Goal: Information Seeking & Learning: Compare options

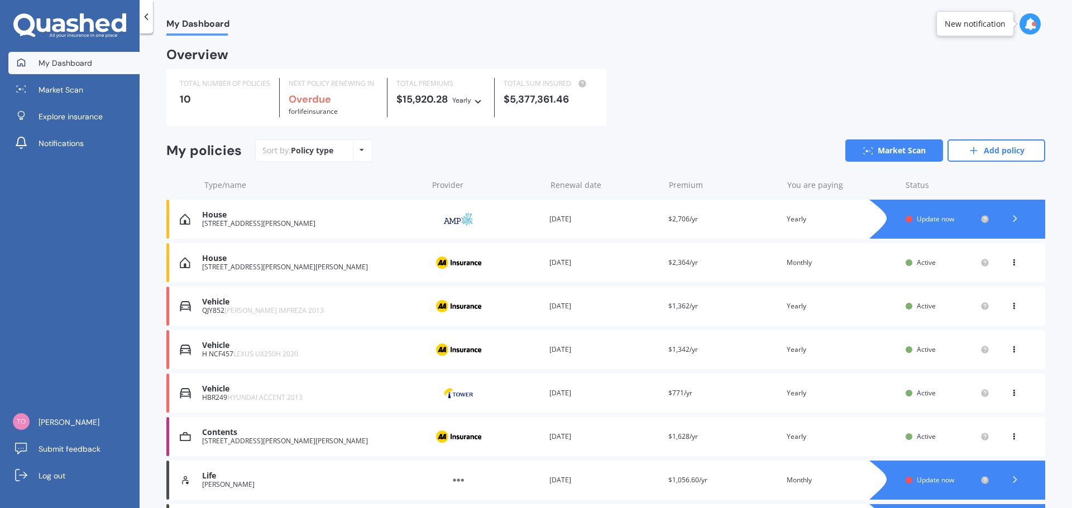
click at [949, 217] on div "Update now" at bounding box center [946, 219] width 59 height 8
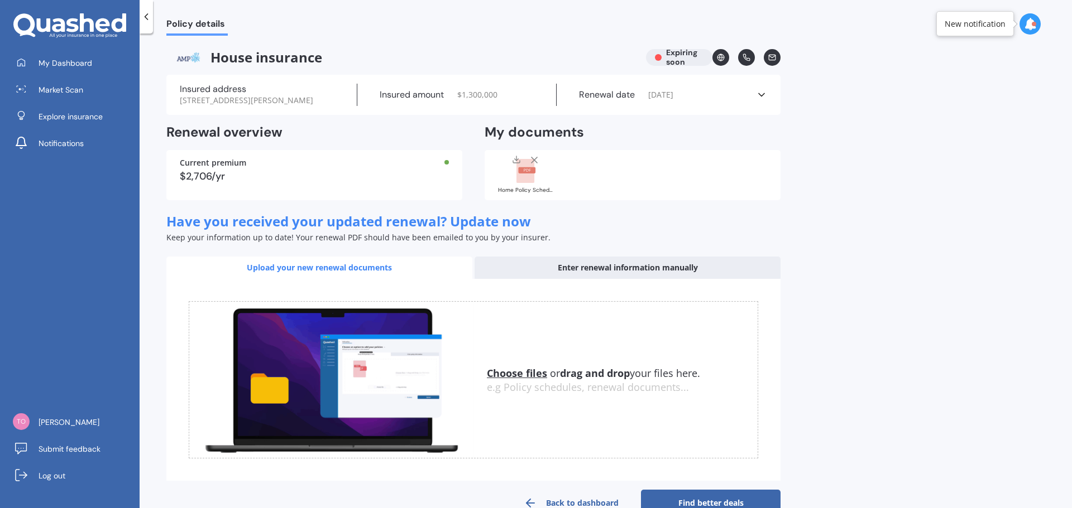
scroll to position [28, 0]
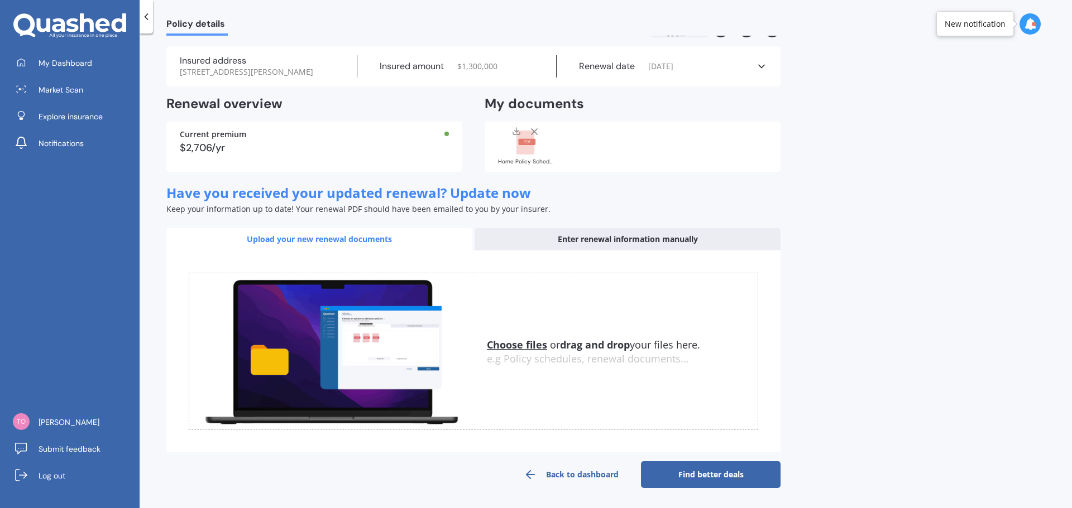
click at [710, 482] on link "Find better deals" at bounding box center [711, 475] width 140 height 27
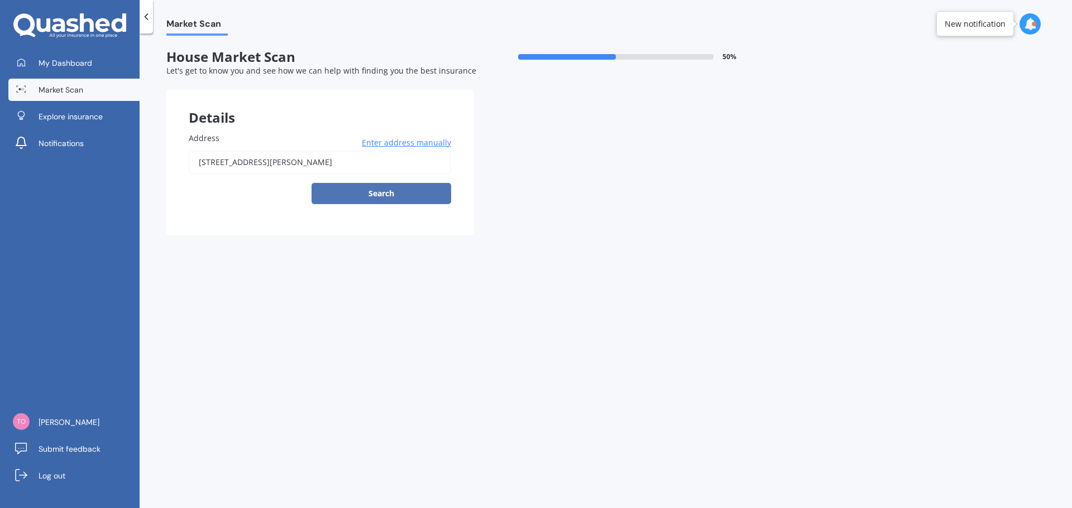
click at [392, 194] on button "Search" at bounding box center [381, 193] width 140 height 21
type input "4 Day Dawn Crescent, Omaha 0986"
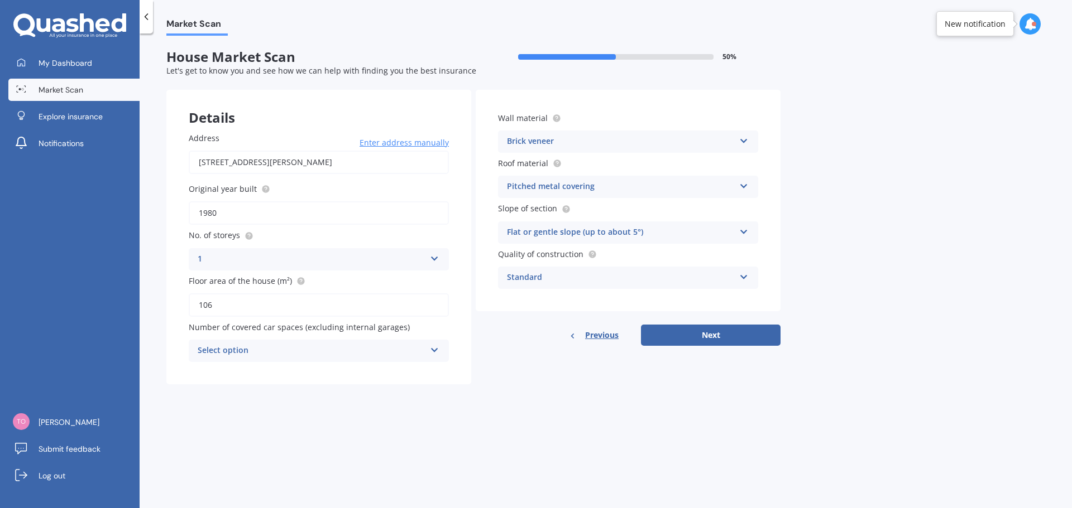
click at [435, 259] on icon at bounding box center [434, 257] width 9 height 8
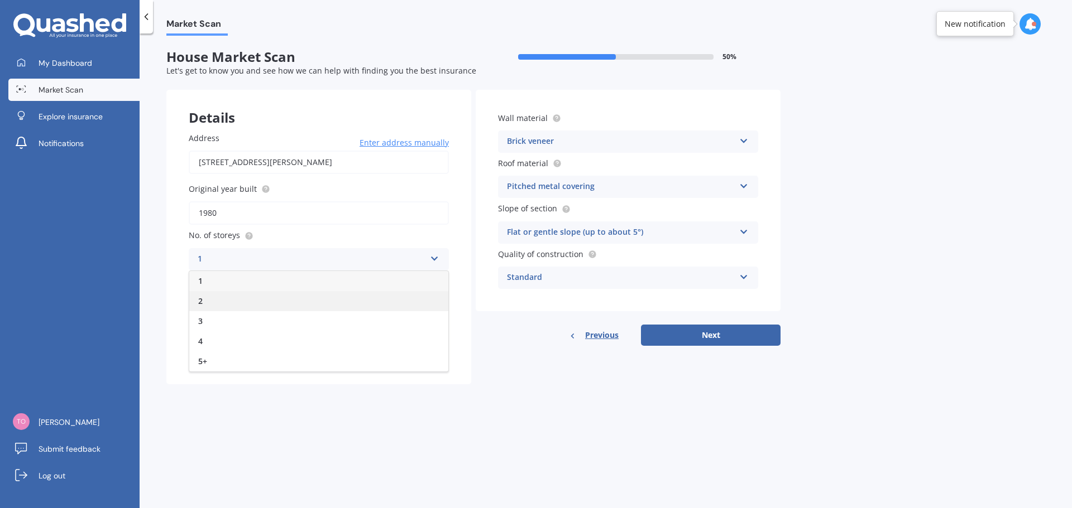
click at [401, 303] on div "2" at bounding box center [318, 301] width 259 height 20
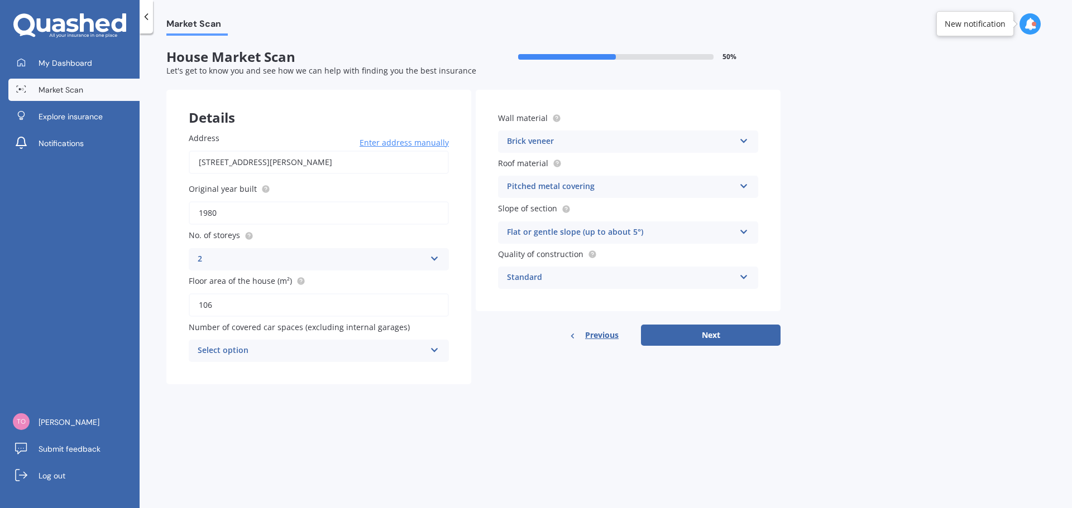
click at [541, 143] on div "Brick veneer" at bounding box center [621, 141] width 228 height 13
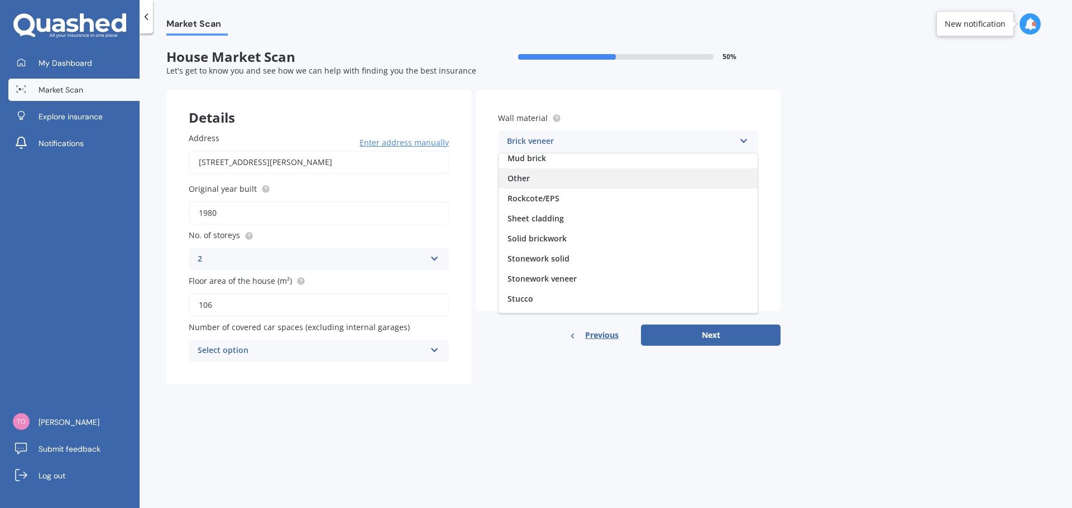
scroll to position [102, 0]
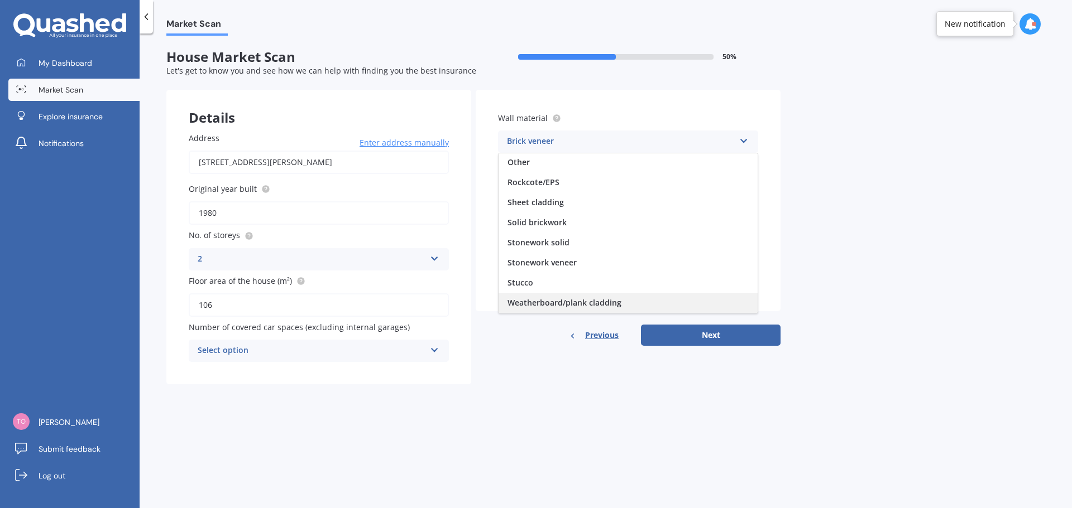
click at [555, 301] on span "Weatherboard/plank cladding" at bounding box center [564, 303] width 114 height 11
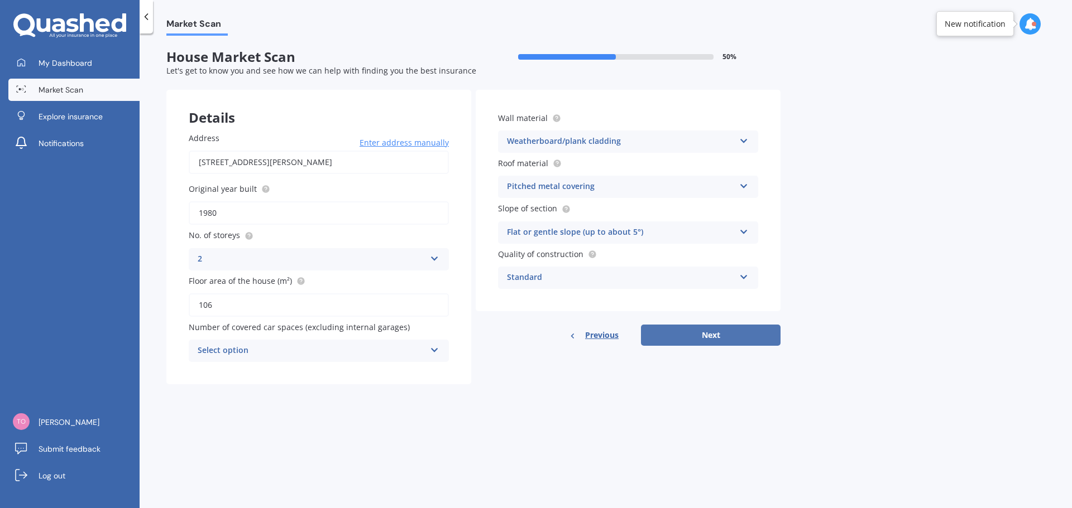
click at [693, 337] on button "Next" at bounding box center [711, 335] width 140 height 21
click at [375, 353] on div "Select option" at bounding box center [314, 351] width 222 height 12
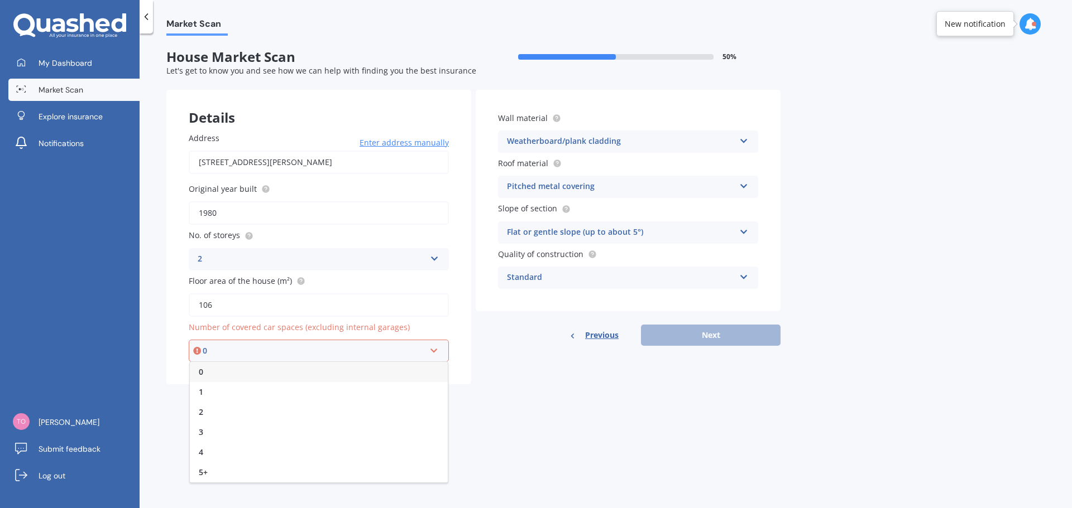
click at [369, 369] on div "0" at bounding box center [319, 372] width 258 height 20
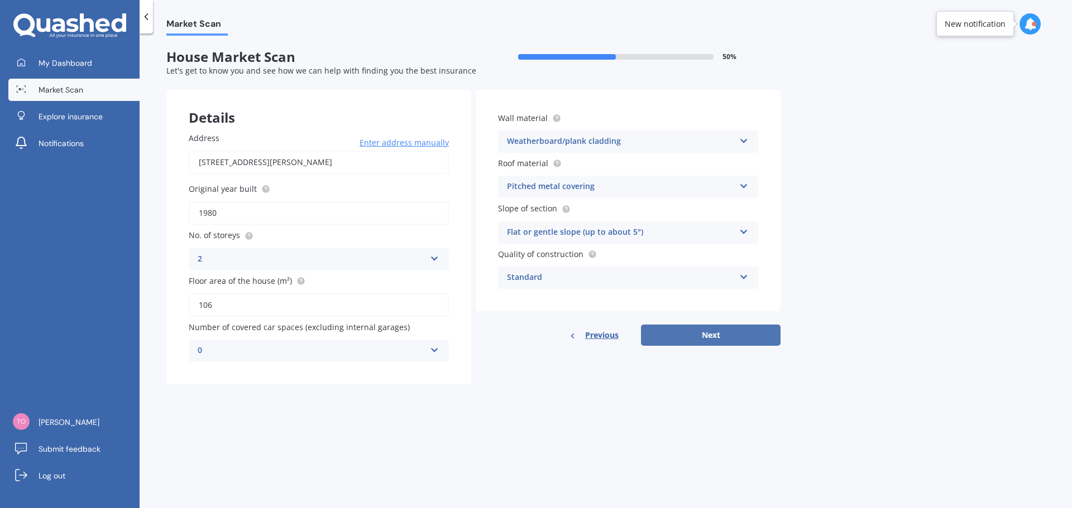
click at [698, 338] on button "Next" at bounding box center [711, 335] width 140 height 21
select select "16"
select select "12"
select select "1970"
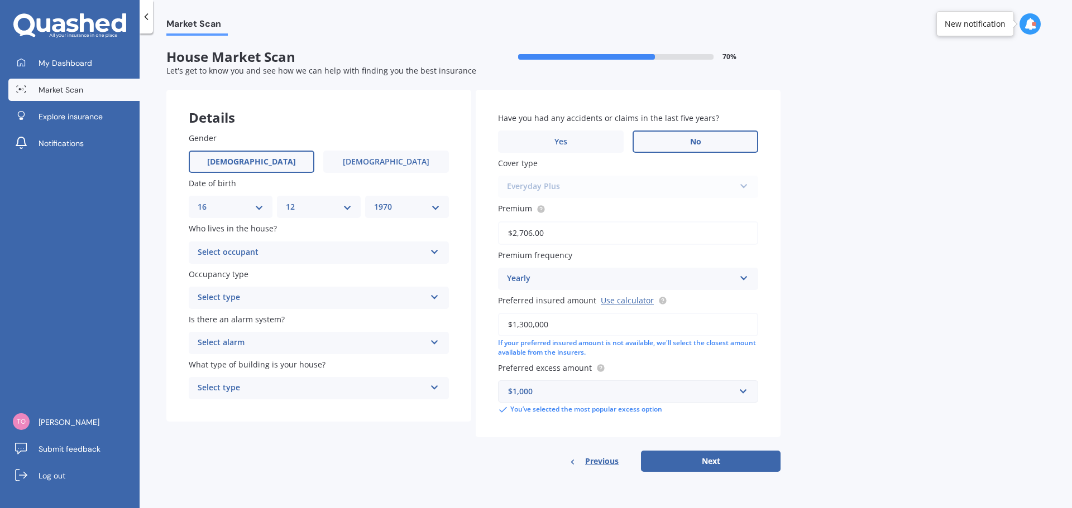
click at [699, 137] on span "No" at bounding box center [695, 141] width 11 height 9
click at [0, 0] on input "No" at bounding box center [0, 0] width 0 height 0
click at [705, 460] on button "Next" at bounding box center [711, 461] width 140 height 21
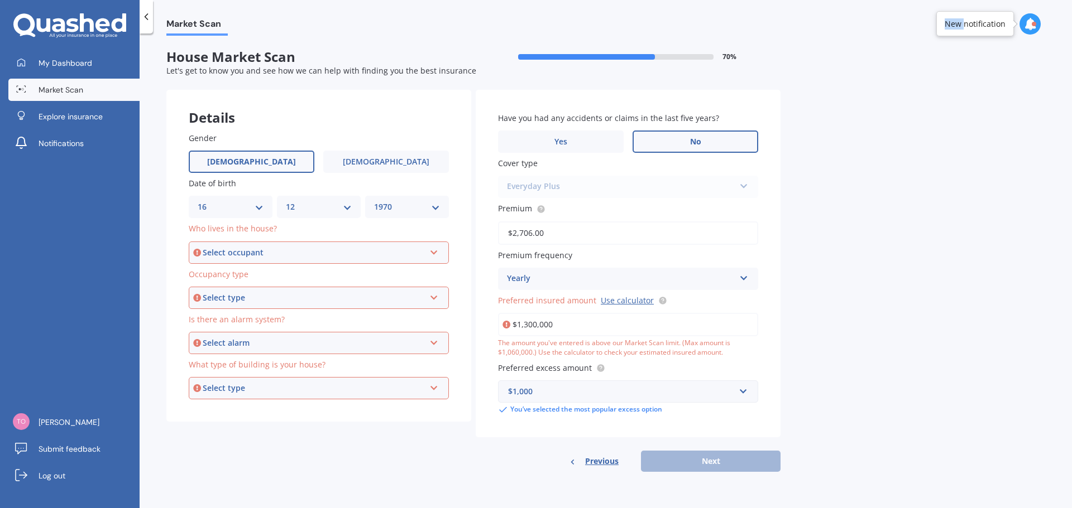
click at [705, 460] on div "Previous Next" at bounding box center [628, 461] width 305 height 21
click at [370, 253] on div "Select occupant" at bounding box center [314, 253] width 222 height 12
click at [300, 274] on div "Owner" at bounding box center [319, 274] width 258 height 20
click at [295, 299] on div "Select type" at bounding box center [314, 298] width 222 height 12
click at [292, 339] on span "Holiday (without tenancy)" at bounding box center [248, 339] width 99 height 11
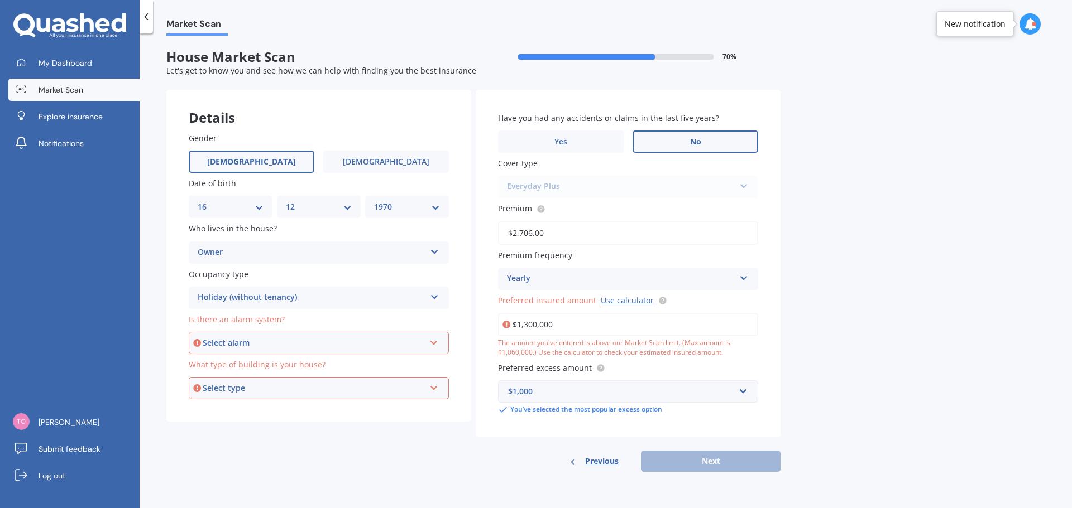
click at [292, 340] on div "Select alarm" at bounding box center [314, 343] width 222 height 12
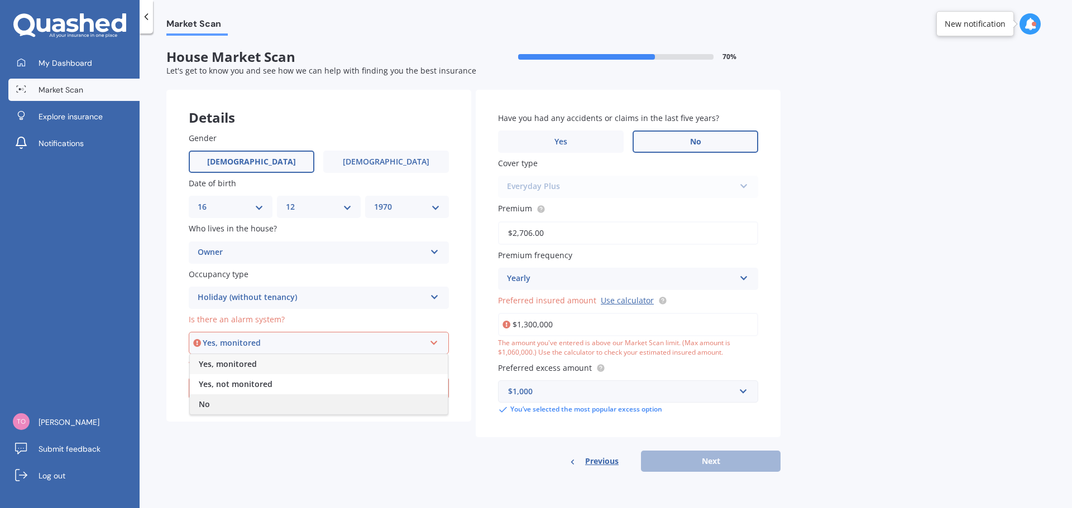
click at [271, 406] on div "No" at bounding box center [319, 405] width 258 height 20
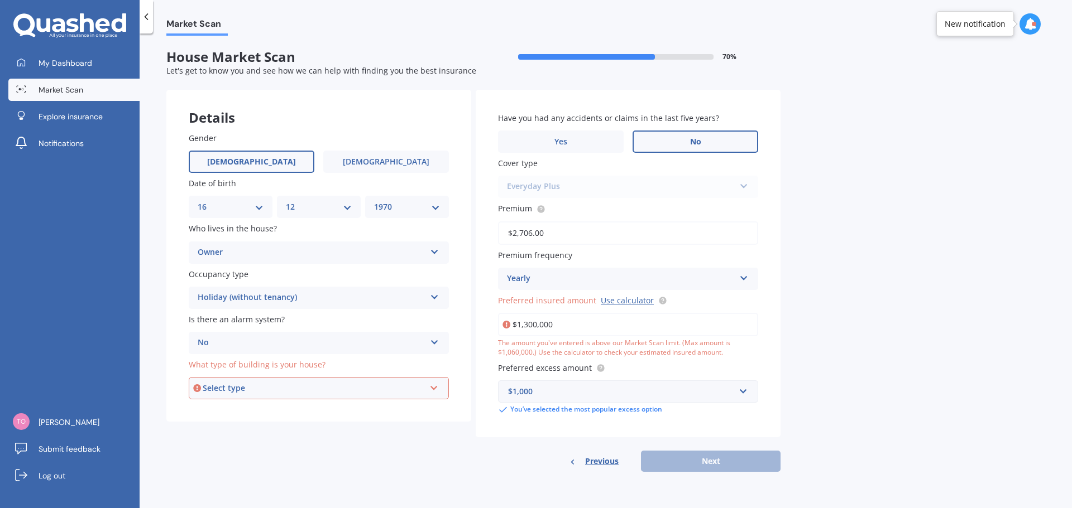
click at [277, 388] on div "Select type" at bounding box center [314, 388] width 222 height 12
click at [277, 409] on div "Freestanding" at bounding box center [319, 410] width 258 height 20
click at [587, 187] on div "Everyday Plus Everyday Everyday Plus Home Plan" at bounding box center [628, 187] width 260 height 22
click at [571, 233] on input "$2,706.00" at bounding box center [628, 233] width 260 height 23
click at [580, 271] on div "Yearly Yearly Six-Monthly Quarterly Monthly Fortnightly Weekly" at bounding box center [628, 279] width 260 height 22
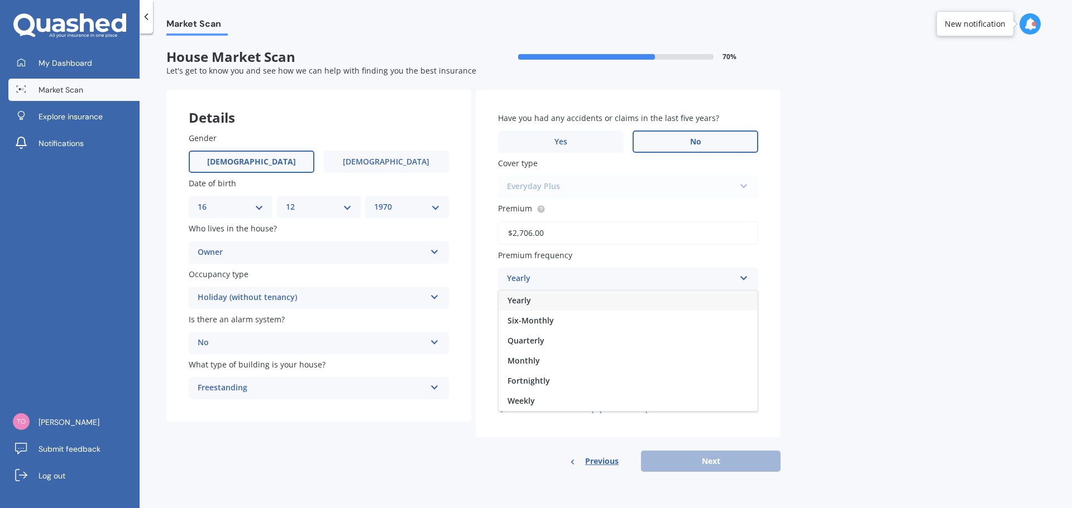
click at [579, 300] on div "Yearly" at bounding box center [627, 301] width 259 height 20
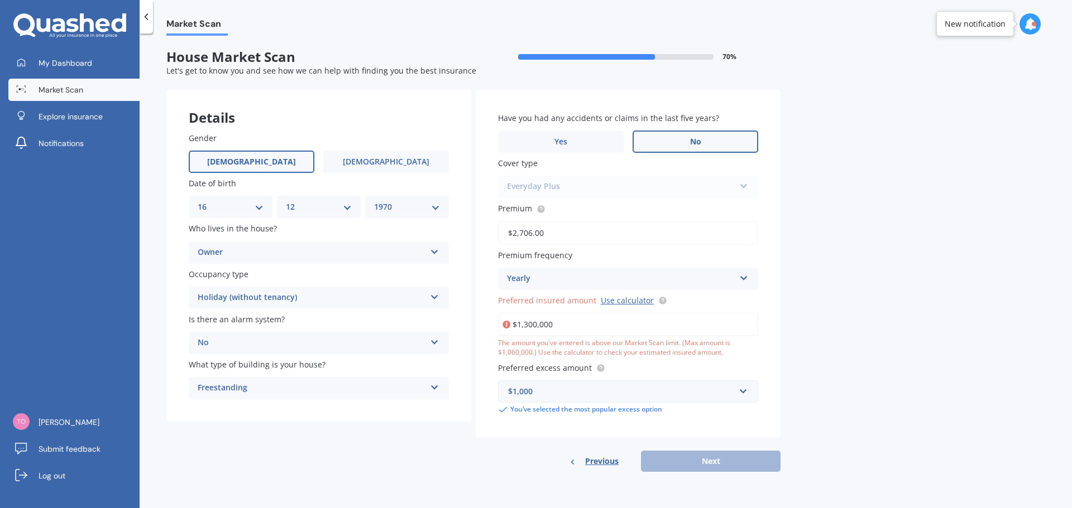
click at [588, 344] on div "The amount you've entered is above our Market Scan limit. (Max amount is $1,060…" at bounding box center [628, 348] width 260 height 19
click at [593, 391] on div "$1,000" at bounding box center [621, 392] width 227 height 12
click at [701, 460] on div "Previous Next" at bounding box center [628, 461] width 305 height 21
click at [712, 463] on div "Previous Next" at bounding box center [628, 461] width 305 height 21
click at [527, 323] on input "$1,300,000" at bounding box center [628, 324] width 260 height 23
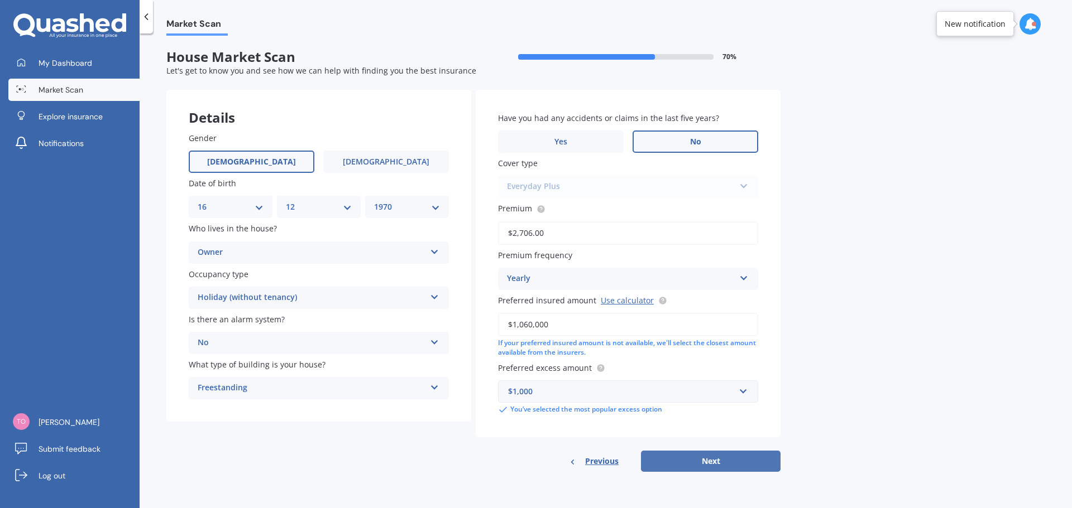
type input "$1,060,000"
click at [722, 458] on button "Next" at bounding box center [711, 461] width 140 height 21
select select "16"
select select "12"
select select "1970"
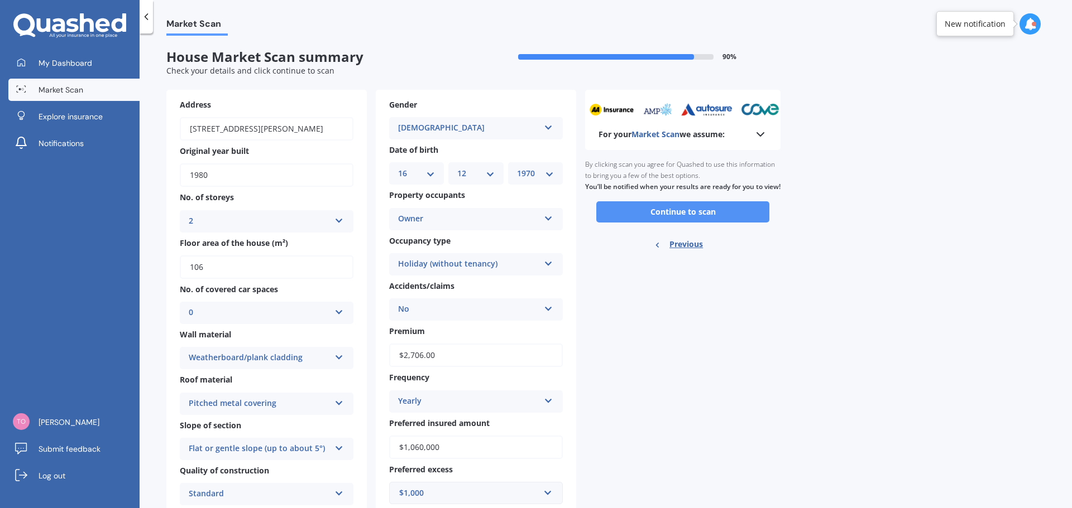
click at [678, 223] on button "Continue to scan" at bounding box center [682, 211] width 173 height 21
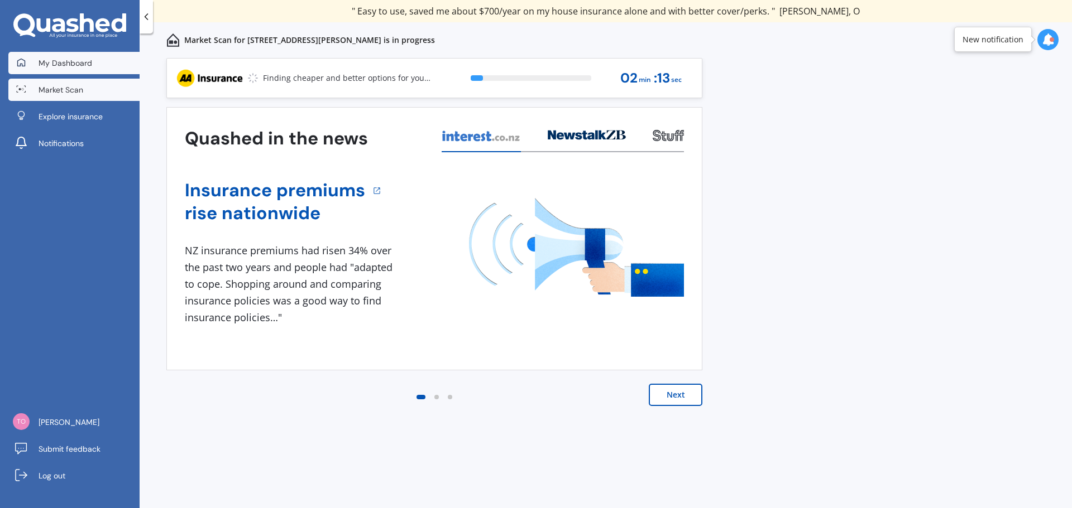
click at [57, 65] on span "My Dashboard" at bounding box center [66, 62] width 54 height 11
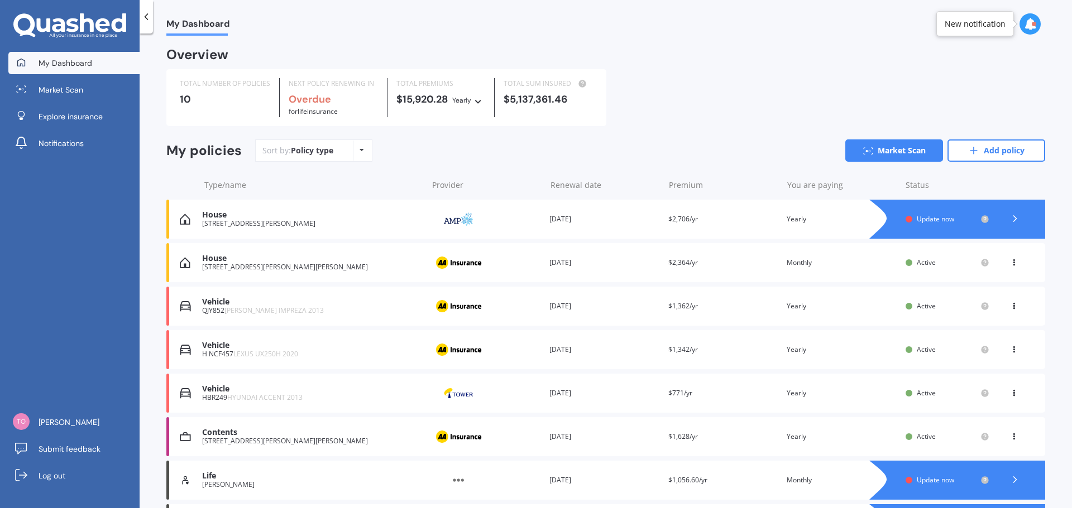
click at [293, 220] on div "House" at bounding box center [311, 214] width 219 height 9
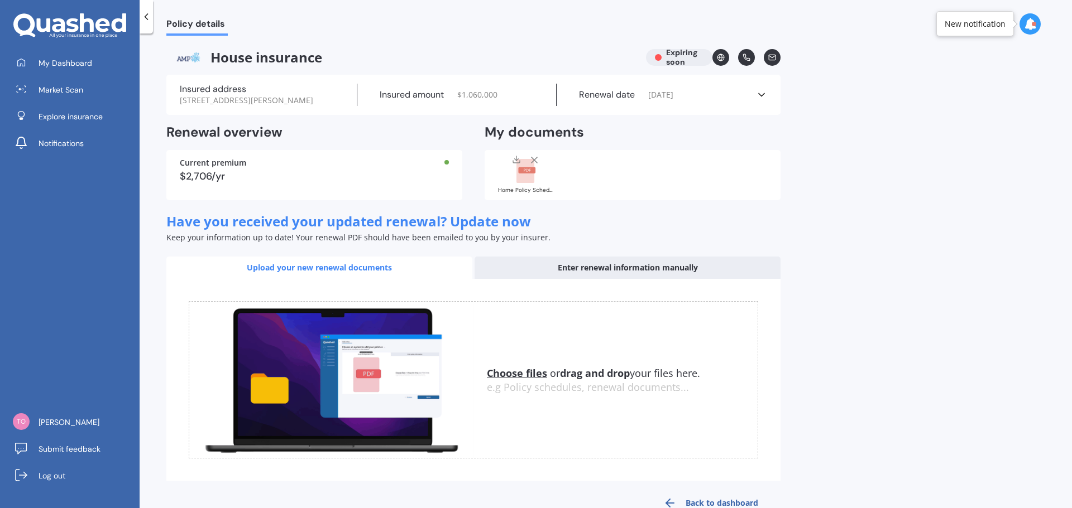
click at [521, 175] on rect at bounding box center [525, 171] width 18 height 25
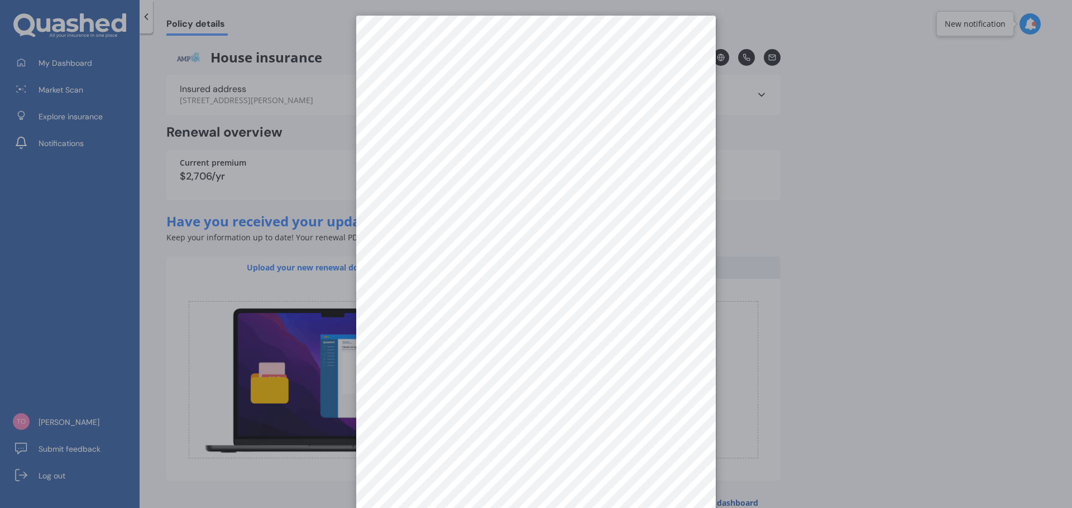
click at [209, 261] on div at bounding box center [536, 254] width 1072 height 508
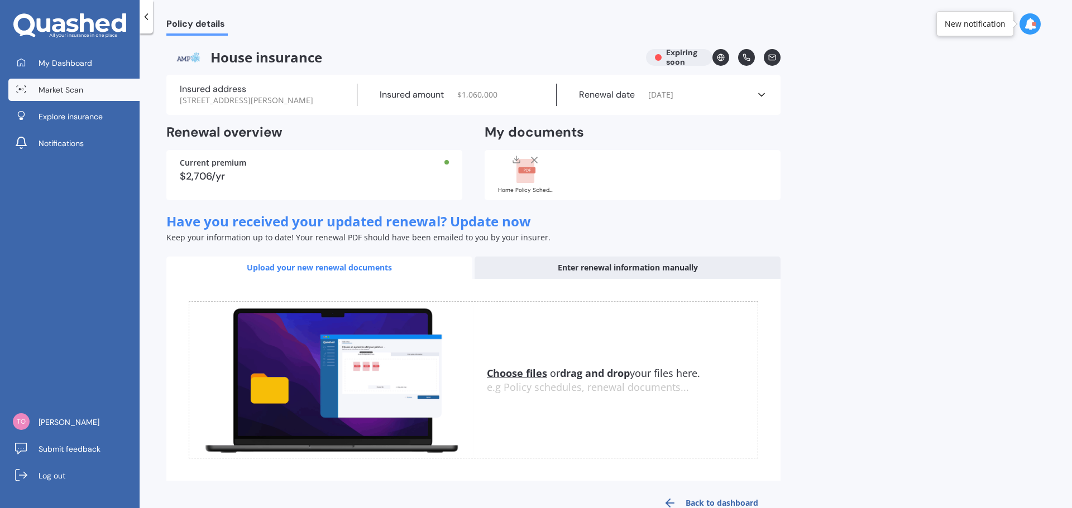
click at [56, 98] on link "Market Scan" at bounding box center [73, 90] width 131 height 22
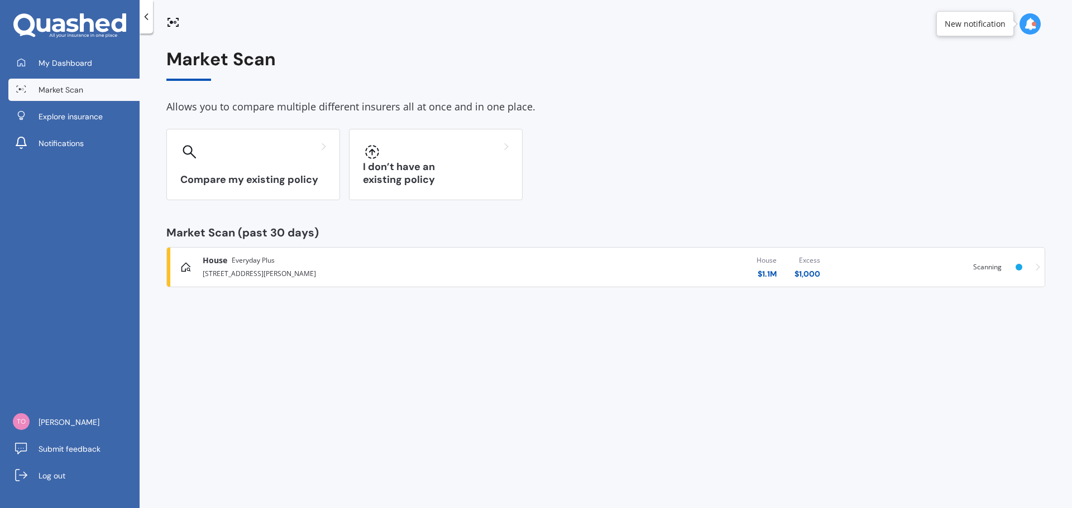
click at [1014, 265] on div "Scanning" at bounding box center [994, 267] width 42 height 8
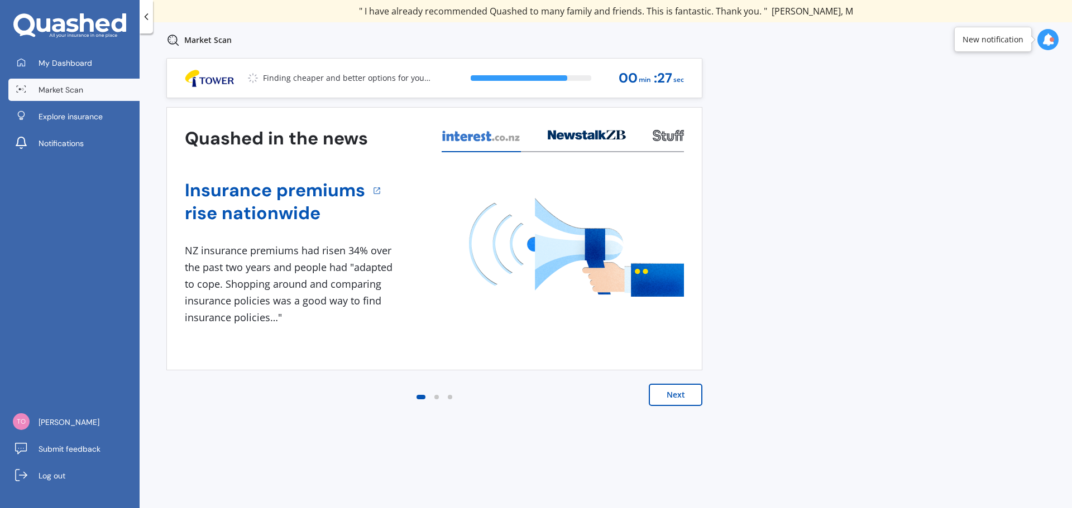
click at [674, 399] on button "Next" at bounding box center [676, 395] width 54 height 22
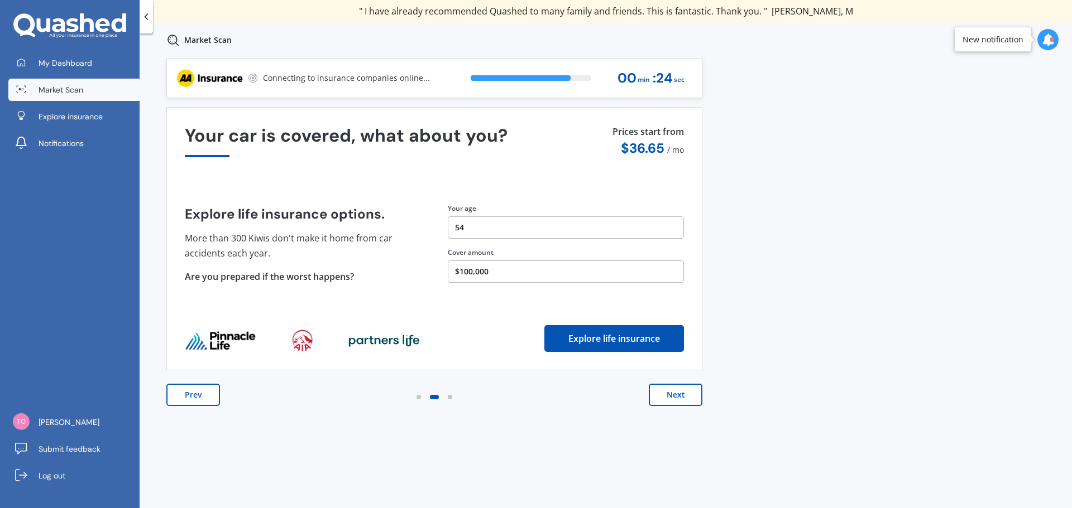
click at [674, 399] on button "Next" at bounding box center [676, 395] width 54 height 22
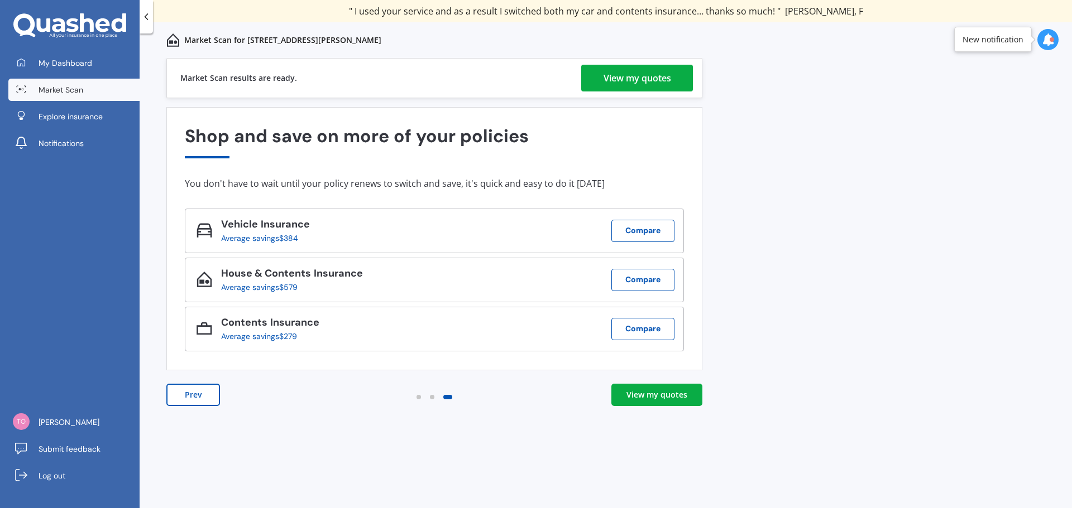
click at [657, 79] on div "View my quotes" at bounding box center [637, 78] width 68 height 27
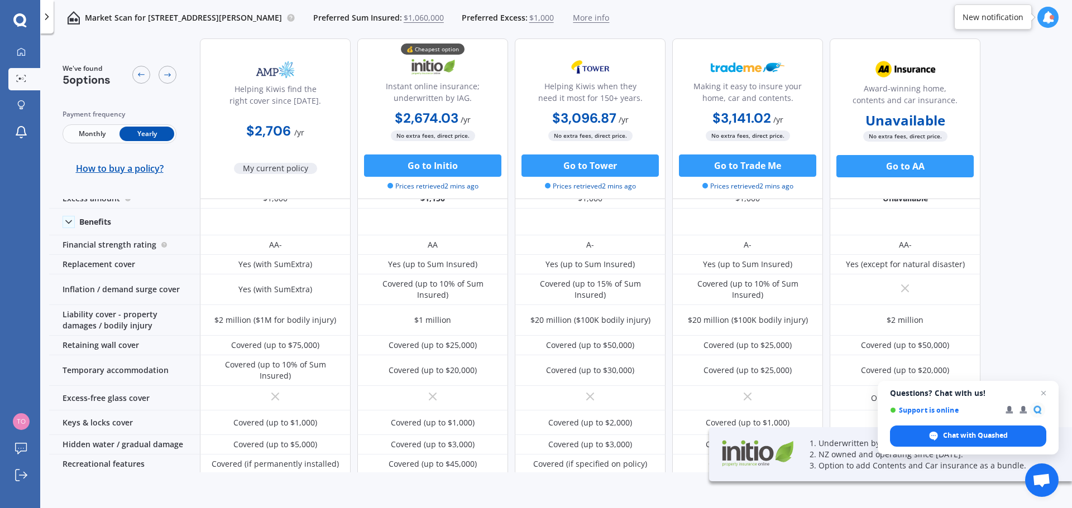
scroll to position [56, 0]
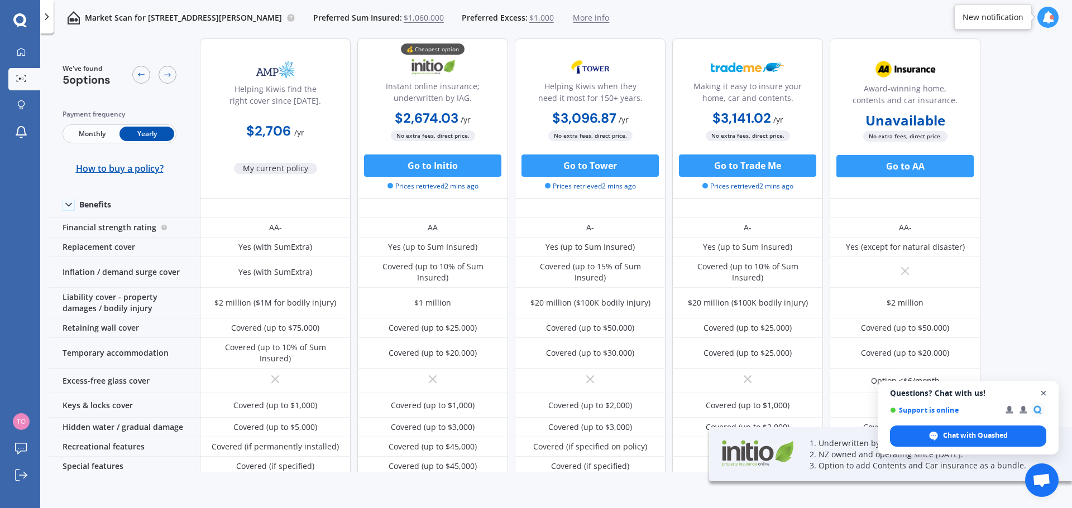
click at [1040, 389] on span "Close chat" at bounding box center [1044, 394] width 14 height 14
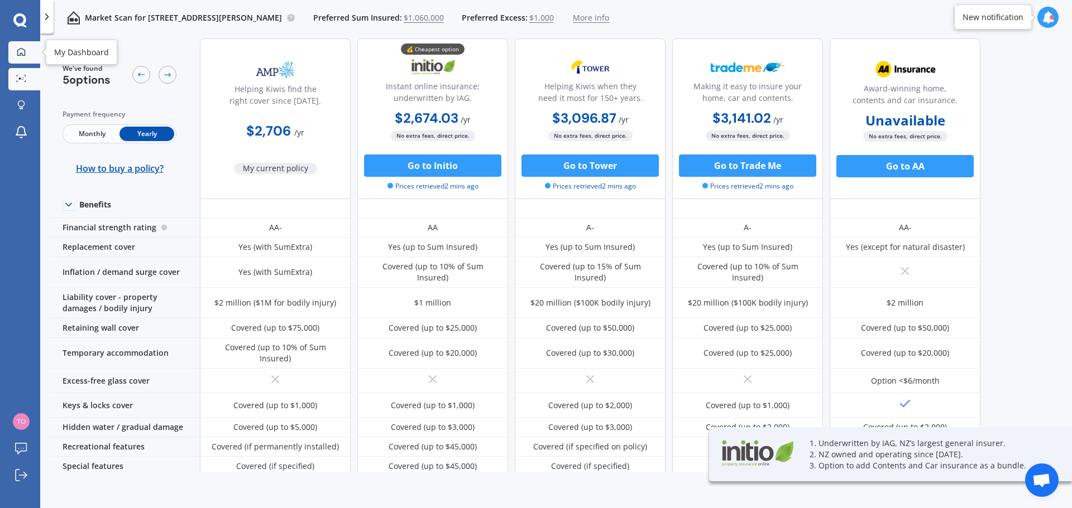
click at [20, 54] on icon at bounding box center [21, 51] width 8 height 8
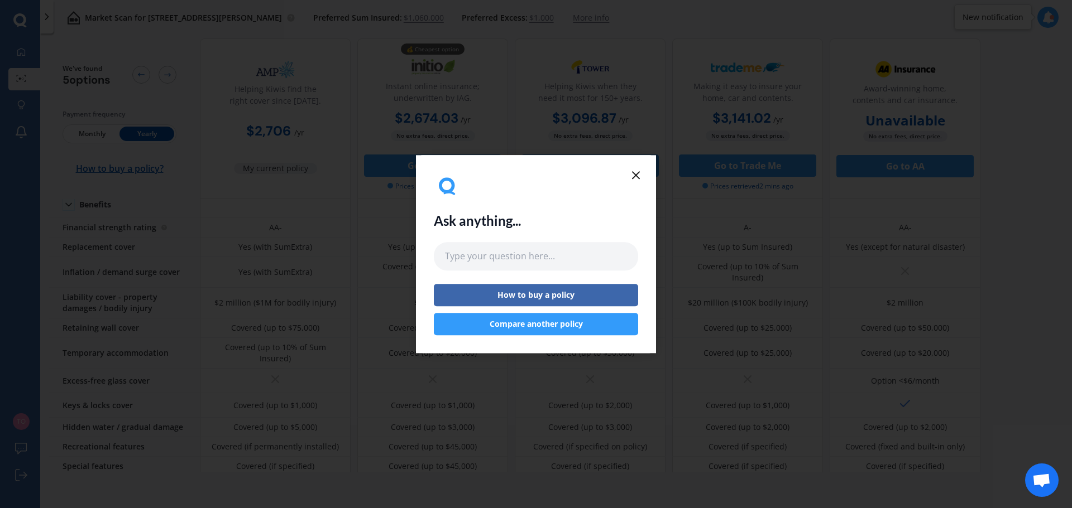
click at [594, 326] on button "Compare another policy" at bounding box center [536, 324] width 204 height 22
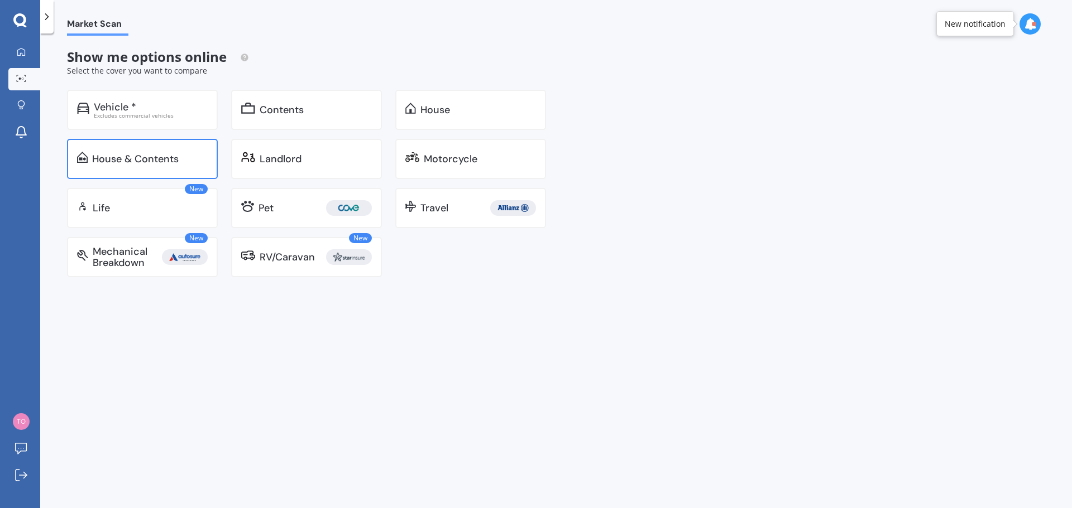
click at [169, 157] on div "House & Contents" at bounding box center [135, 158] width 87 height 11
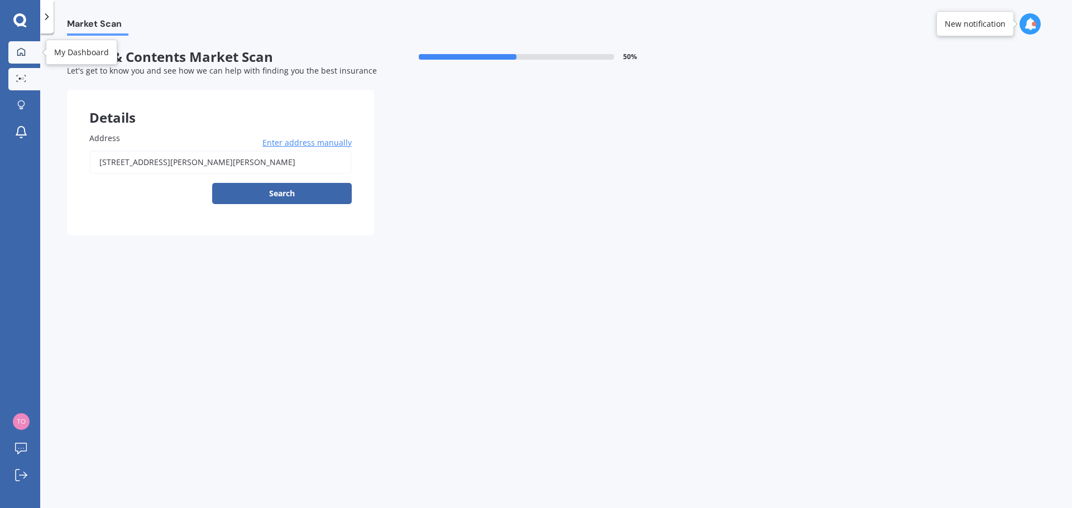
click at [23, 56] on icon at bounding box center [21, 51] width 9 height 9
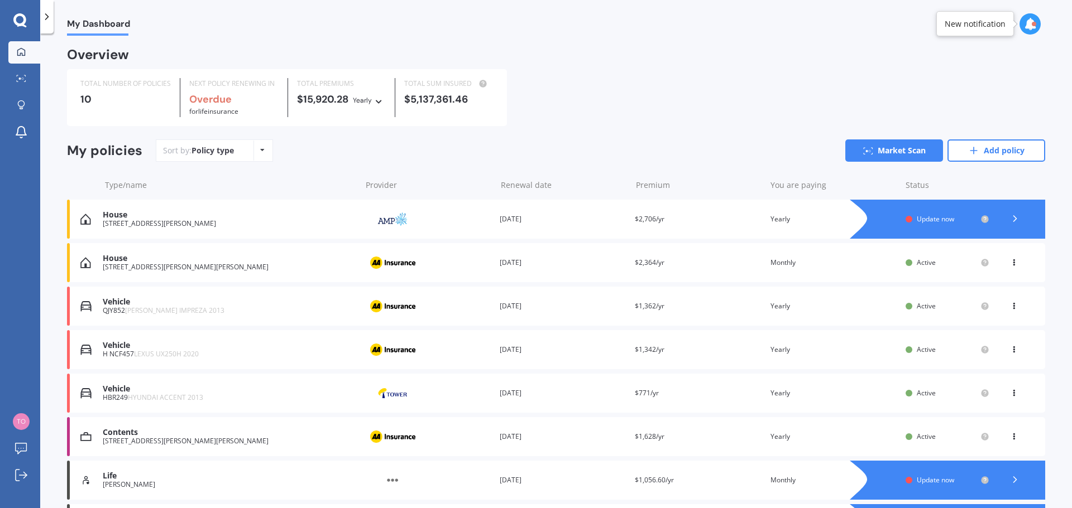
click at [1016, 219] on div at bounding box center [1014, 219] width 33 height 17
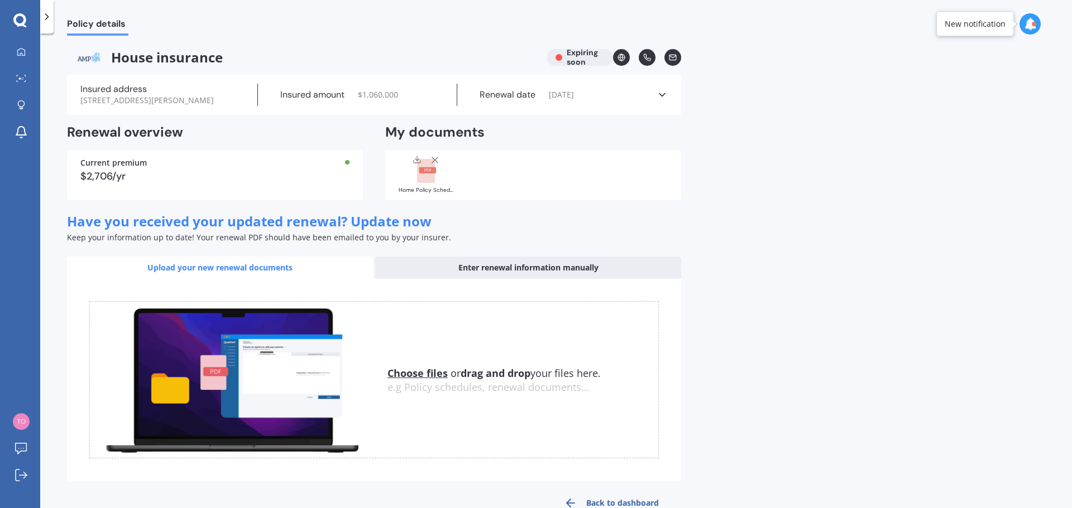
scroll to position [28, 0]
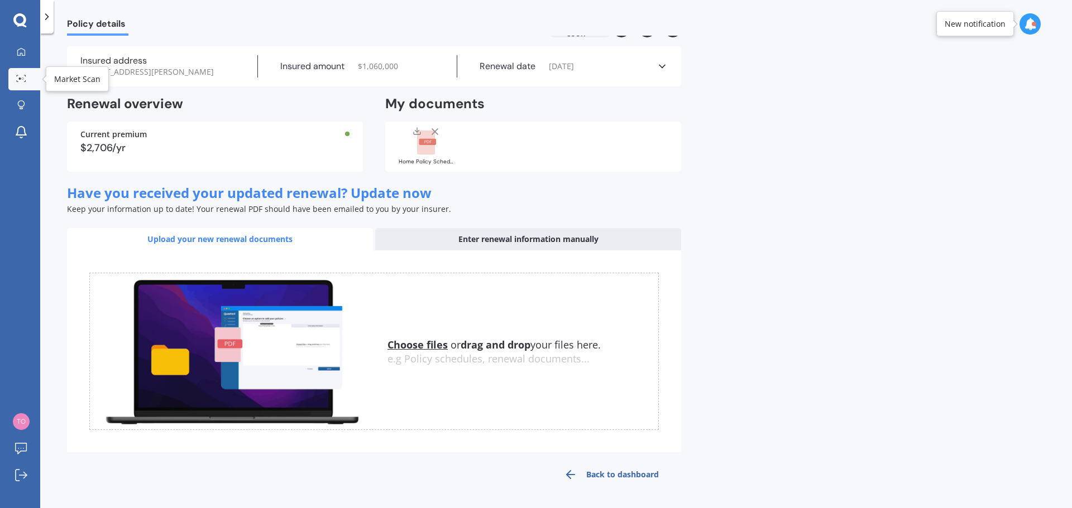
click at [22, 82] on icon at bounding box center [21, 78] width 10 height 7
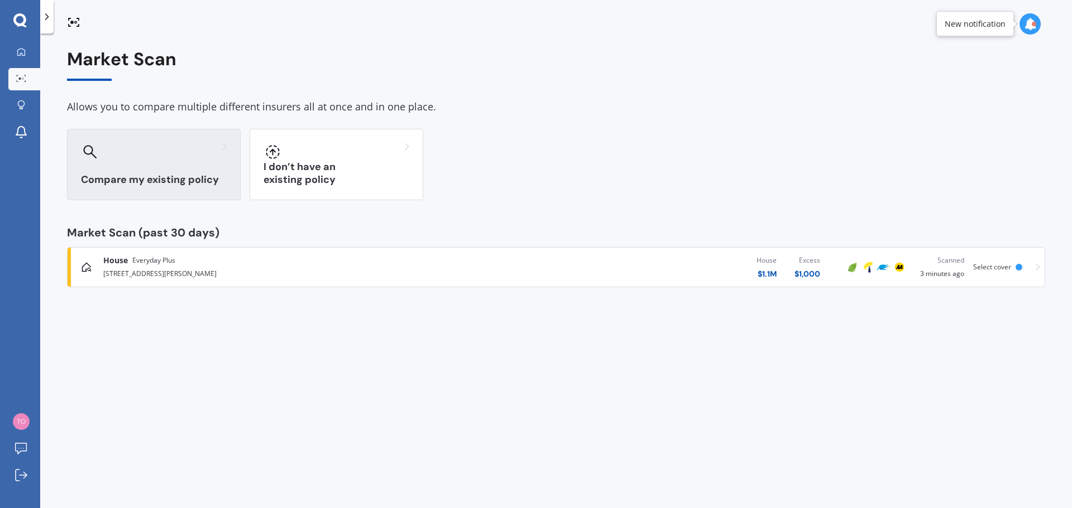
click at [203, 166] on div "Compare my existing policy" at bounding box center [154, 164] width 174 height 71
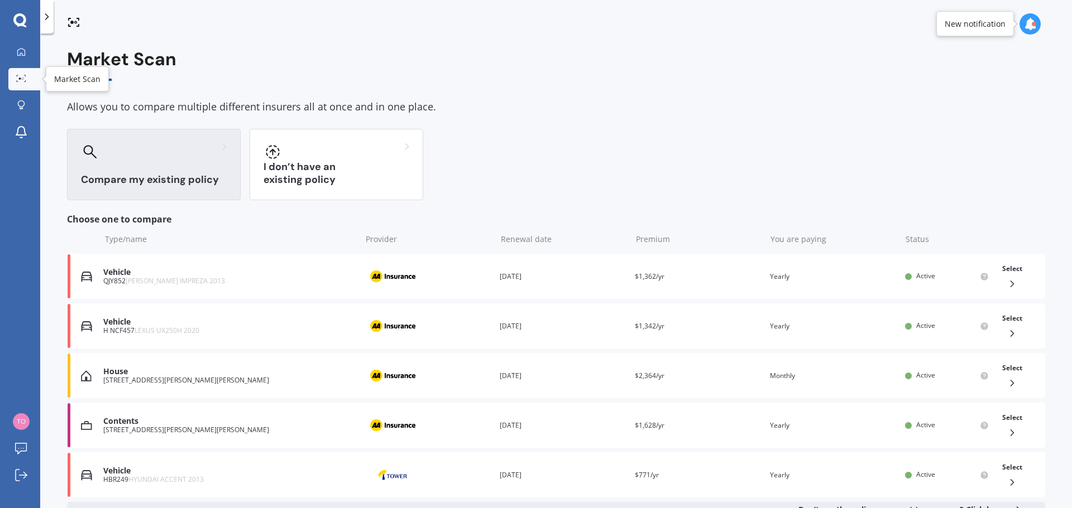
click at [26, 79] on div at bounding box center [21, 79] width 17 height 8
click at [1006, 378] on icon at bounding box center [1011, 383] width 11 height 11
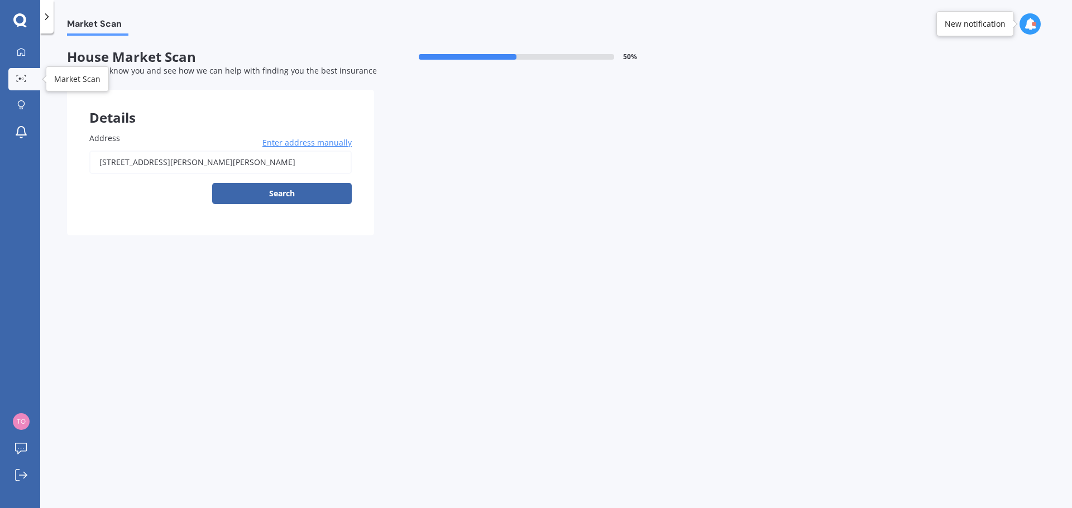
click at [18, 74] on link "Market Scan" at bounding box center [24, 79] width 32 height 22
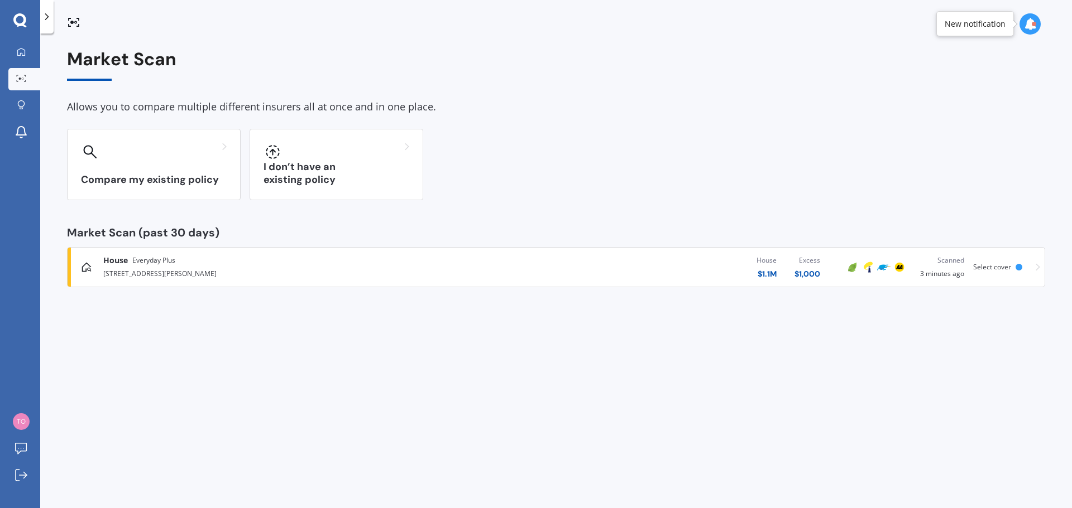
click at [1003, 270] on span "Select cover" at bounding box center [992, 266] width 38 height 9
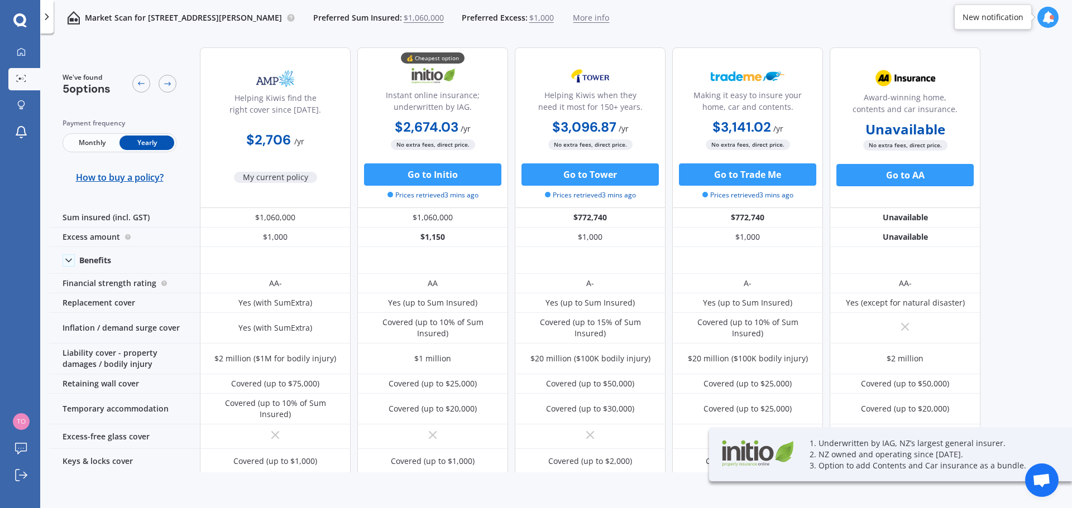
click at [417, 17] on span "$1,060,000" at bounding box center [424, 17] width 40 height 11
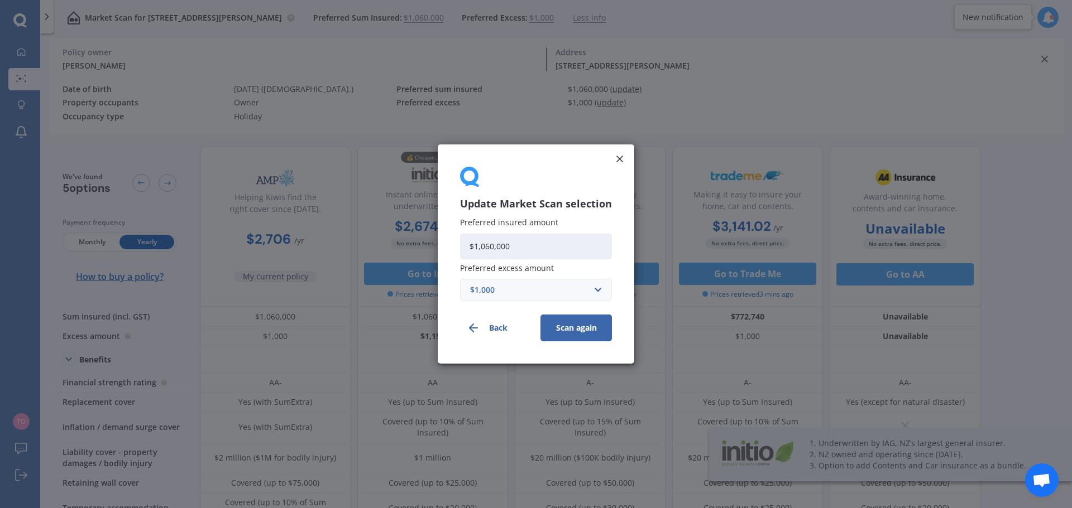
drag, startPoint x: 527, startPoint y: 248, endPoint x: 473, endPoint y: 242, distance: 53.9
click at [473, 242] on input "$1,060,000" at bounding box center [536, 247] width 152 height 26
type input "$1,300,000"
click at [588, 333] on button "Scan again" at bounding box center [575, 328] width 71 height 27
